Goal: Task Accomplishment & Management: Use online tool/utility

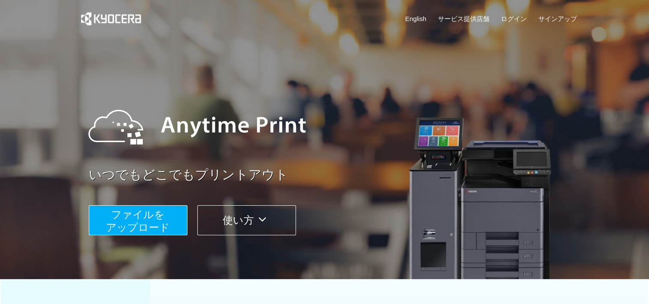
click at [130, 223] on span "ファイルを ​​アップロード" at bounding box center [138, 221] width 64 height 24
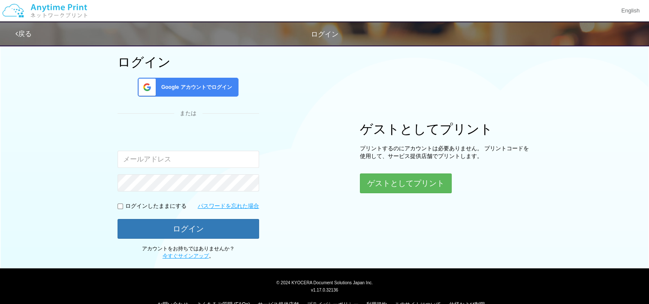
scroll to position [67, 0]
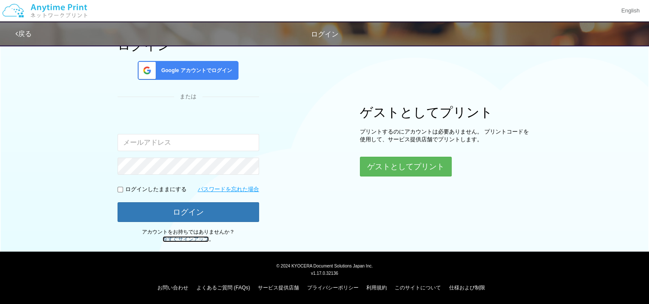
click at [177, 238] on link "今すぐサインアップ" at bounding box center [186, 239] width 46 height 6
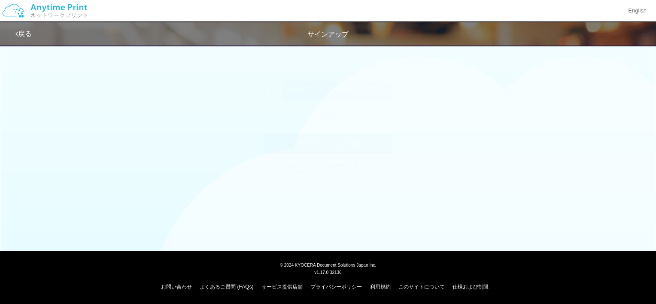
click at [331, 101] on span "Google アカウントを使ってサインアップ" at bounding box center [335, 98] width 100 height 7
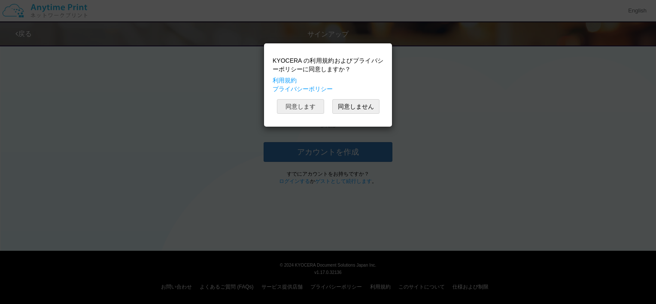
click at [305, 106] on button "同意します" at bounding box center [300, 106] width 47 height 15
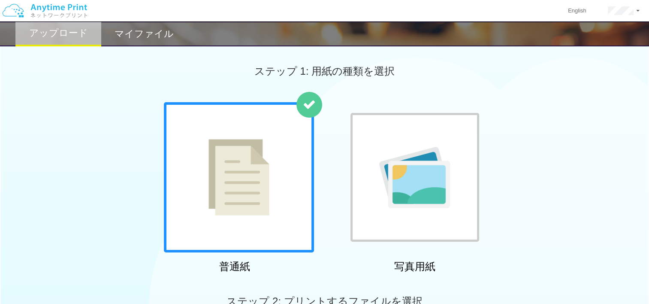
click at [243, 175] on img at bounding box center [239, 177] width 61 height 76
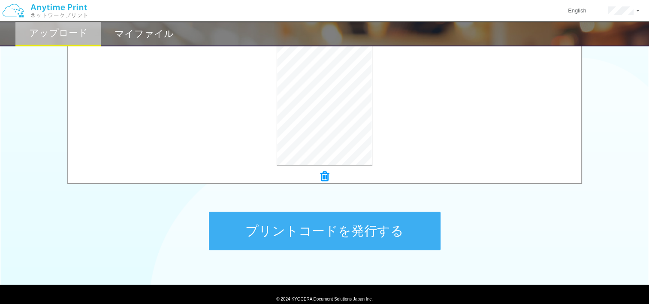
scroll to position [300, 0]
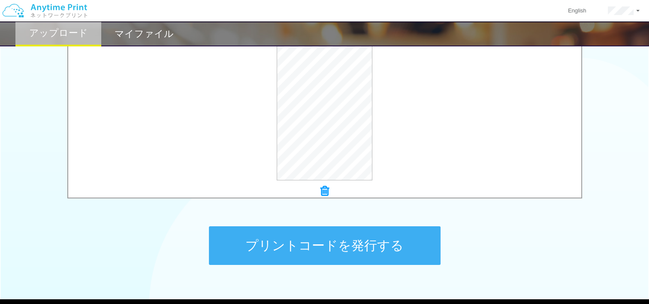
click at [323, 252] on button "プリントコードを発行する" at bounding box center [325, 245] width 232 height 39
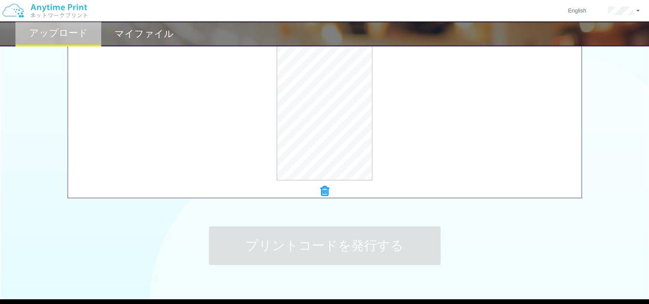
scroll to position [0, 0]
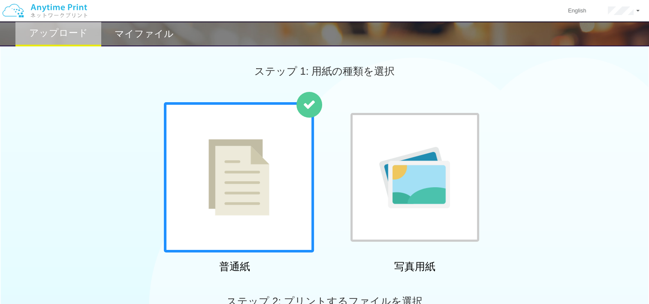
click at [209, 167] on img at bounding box center [239, 177] width 61 height 76
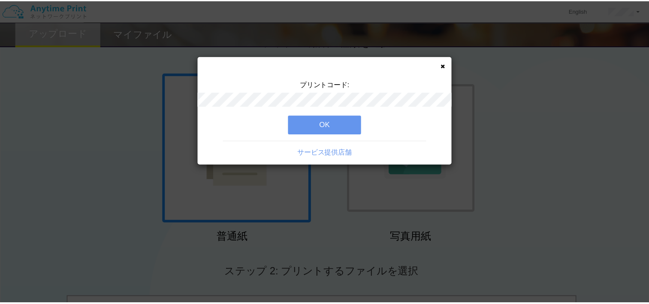
scroll to position [43, 0]
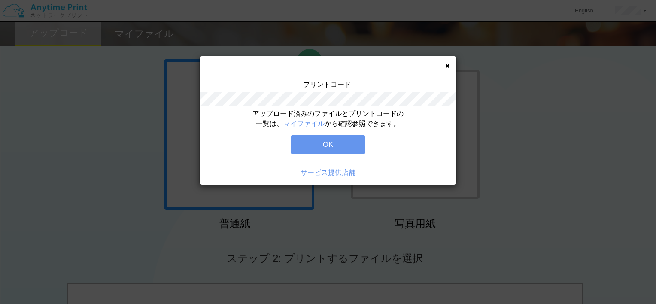
drag, startPoint x: 655, startPoint y: 56, endPoint x: 385, endPoint y: 170, distance: 293.9
click at [623, 66] on div "プリントコード: アップロード済みのファイルとプリントコードの一覧は、 マイファイル から確認参照できます。 OK サービス提供店舗" at bounding box center [328, 152] width 656 height 304
click at [319, 173] on link "サービス提供店舗" at bounding box center [327, 172] width 55 height 7
click at [319, 151] on button "OK" at bounding box center [328, 144] width 74 height 19
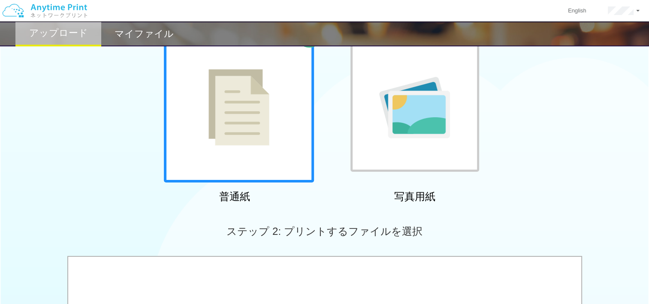
scroll to position [0, 0]
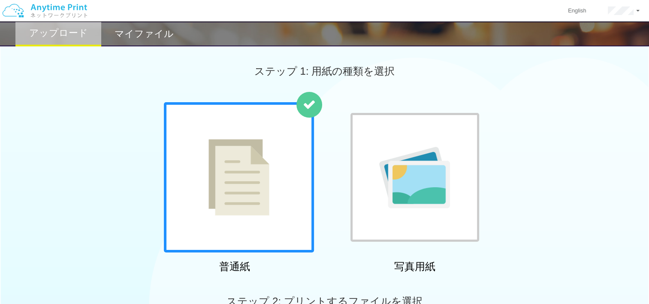
click at [126, 35] on h2 "マイファイル" at bounding box center [144, 34] width 59 height 10
